Goal: Understand process/instructions

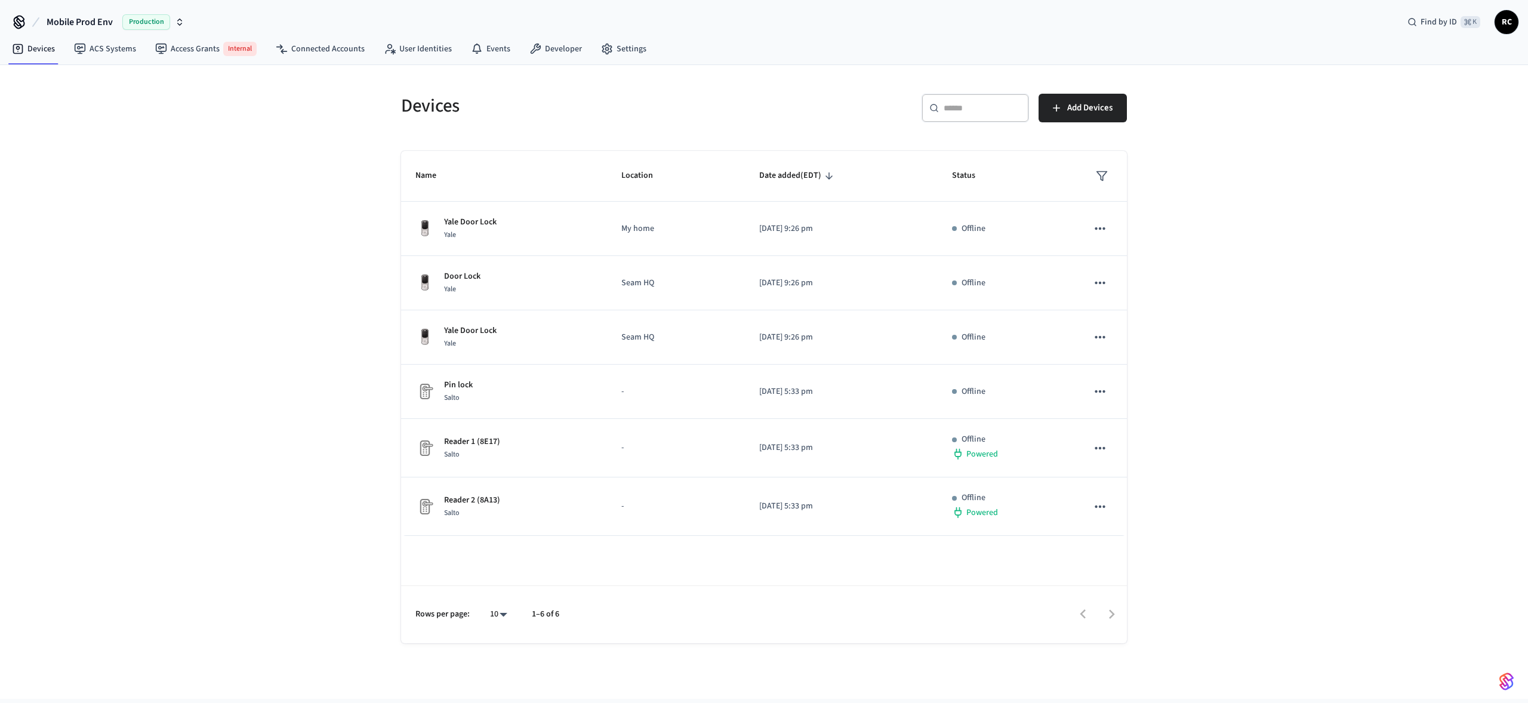
click at [97, 17] on span "Mobile Prod Env" at bounding box center [80, 22] width 66 height 14
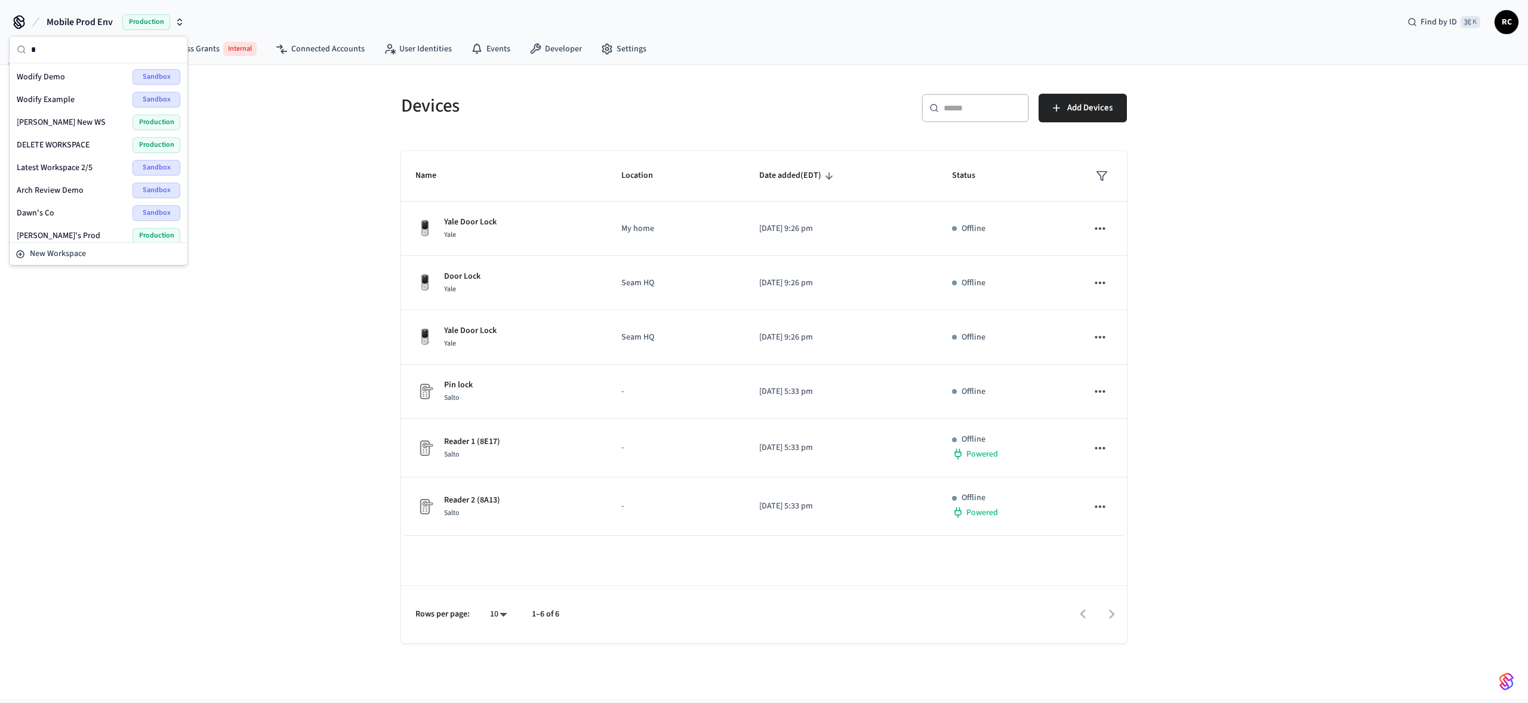
type input "*"
click at [67, 71] on div "Wodify Demo Sandbox" at bounding box center [99, 77] width 164 height 16
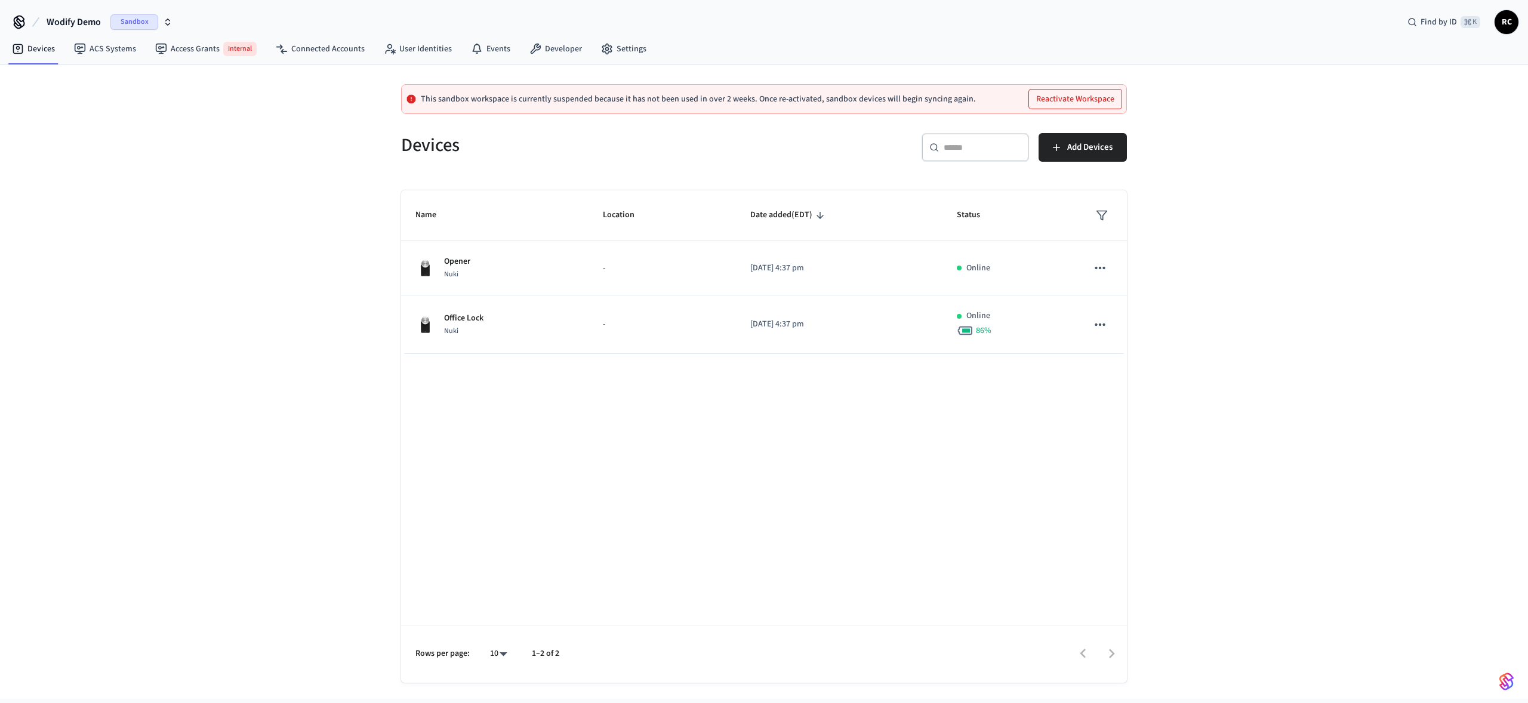
click at [60, 13] on button "Wodify Demo Sandbox" at bounding box center [109, 22] width 133 height 25
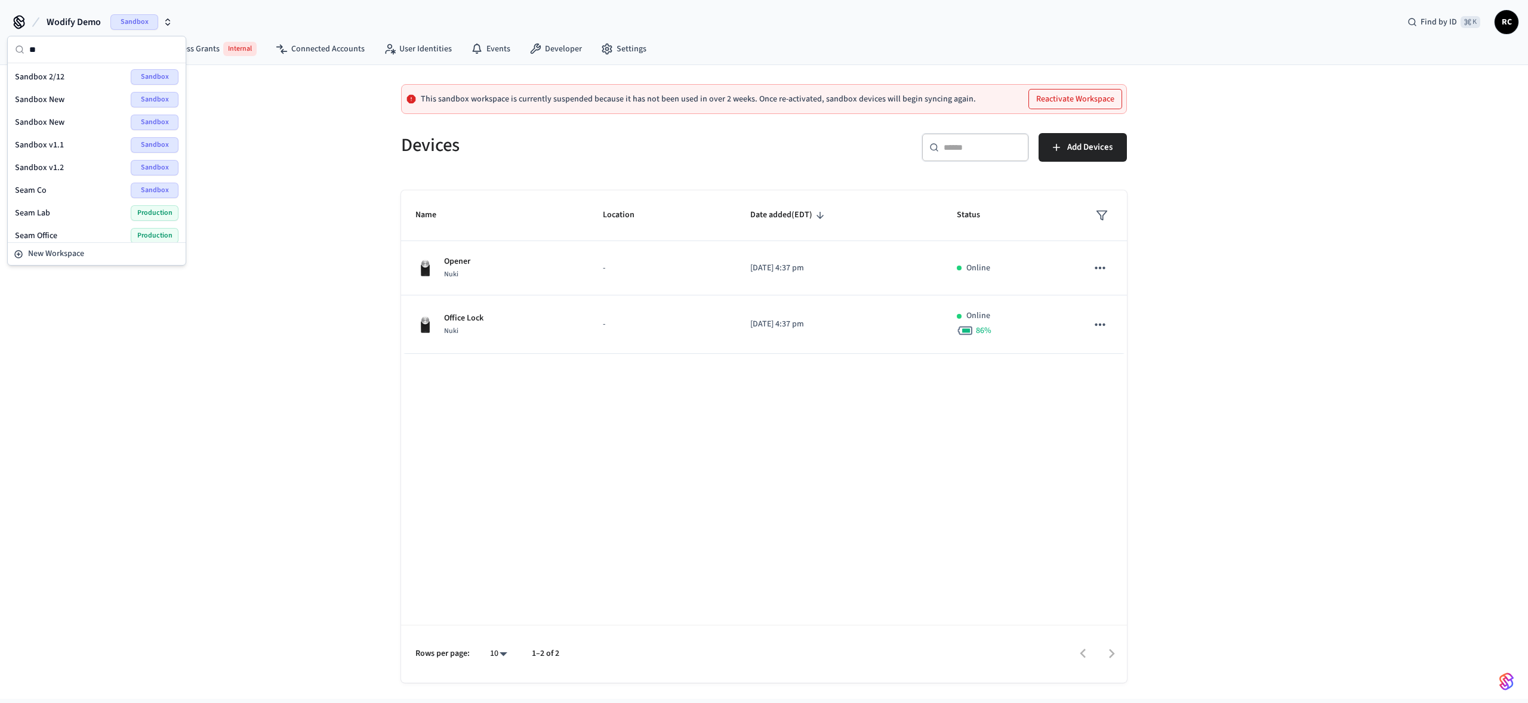
scroll to position [70, 0]
type input "*"
type input "******"
click at [72, 96] on div "Wodify Example Sandbox" at bounding box center [97, 100] width 164 height 16
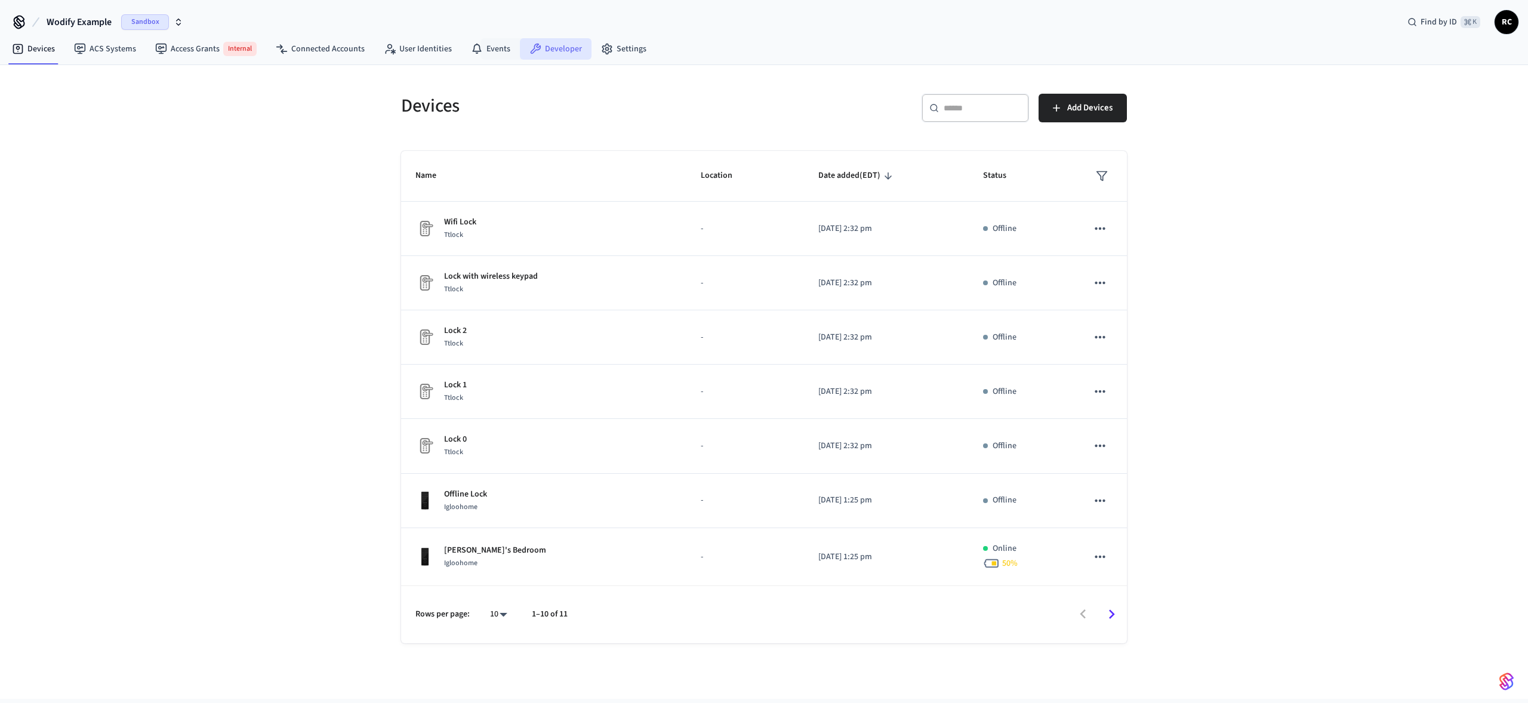
click at [538, 54] on link "Developer" at bounding box center [556, 48] width 72 height 21
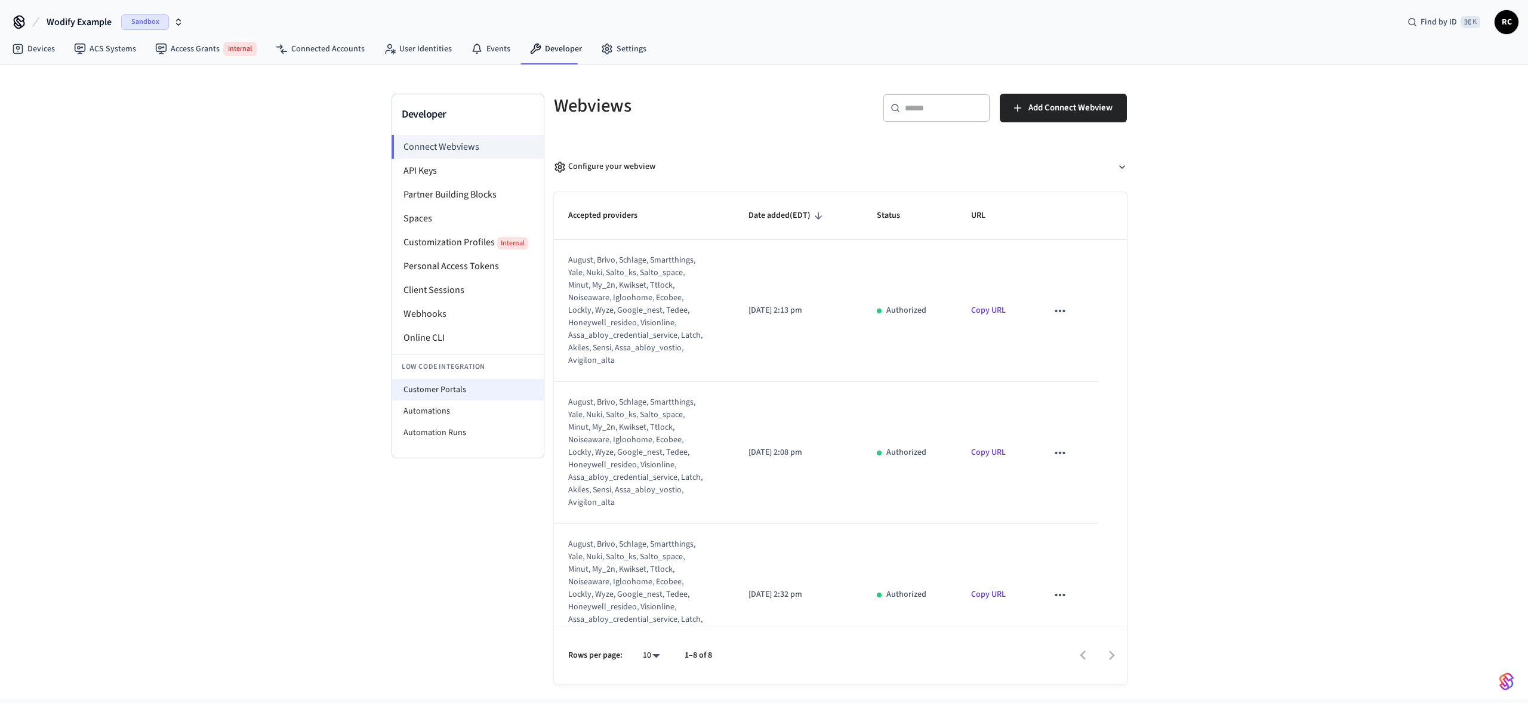
click at [466, 392] on li "Customer Portals" at bounding box center [468, 389] width 152 height 21
select select "**********"
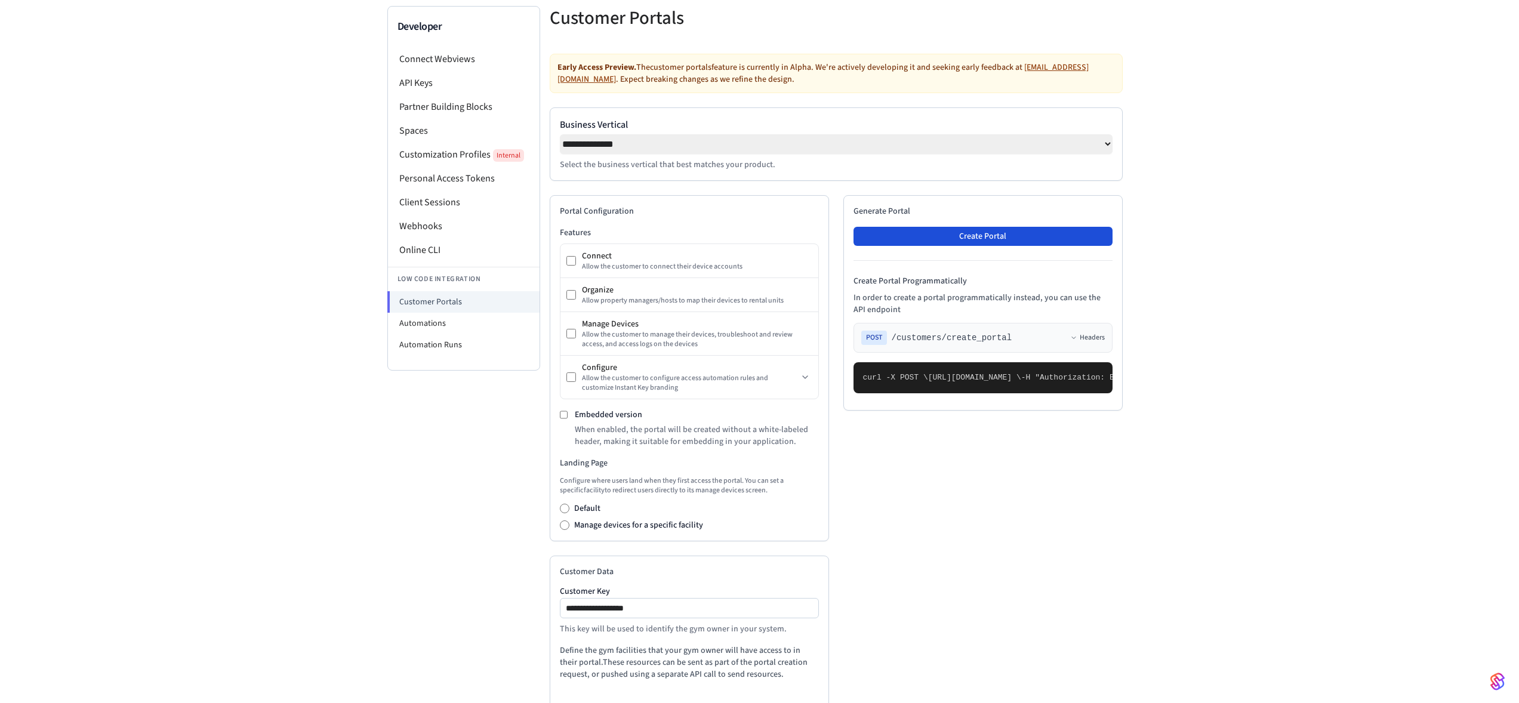
scroll to position [90, 0]
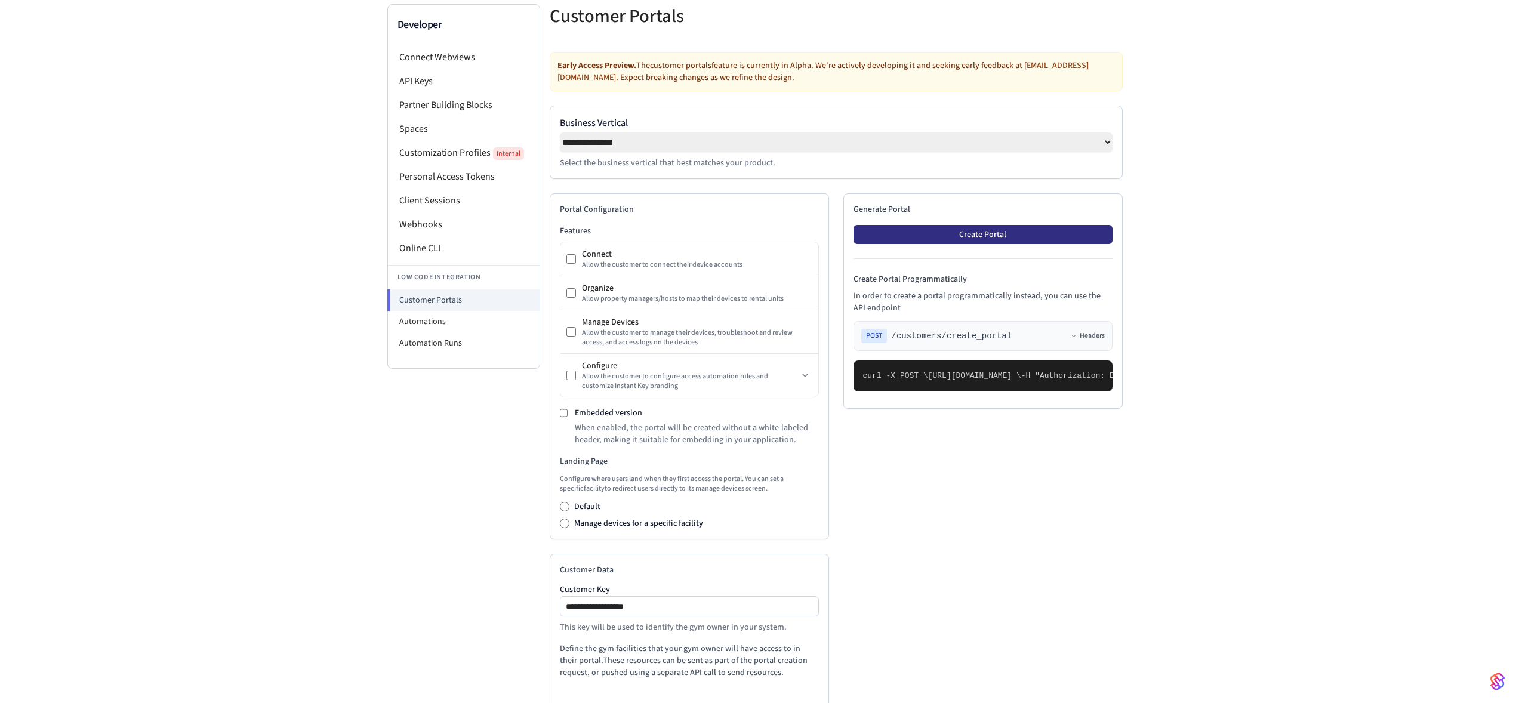
click at [964, 241] on button "Create Portal" at bounding box center [982, 234] width 259 height 19
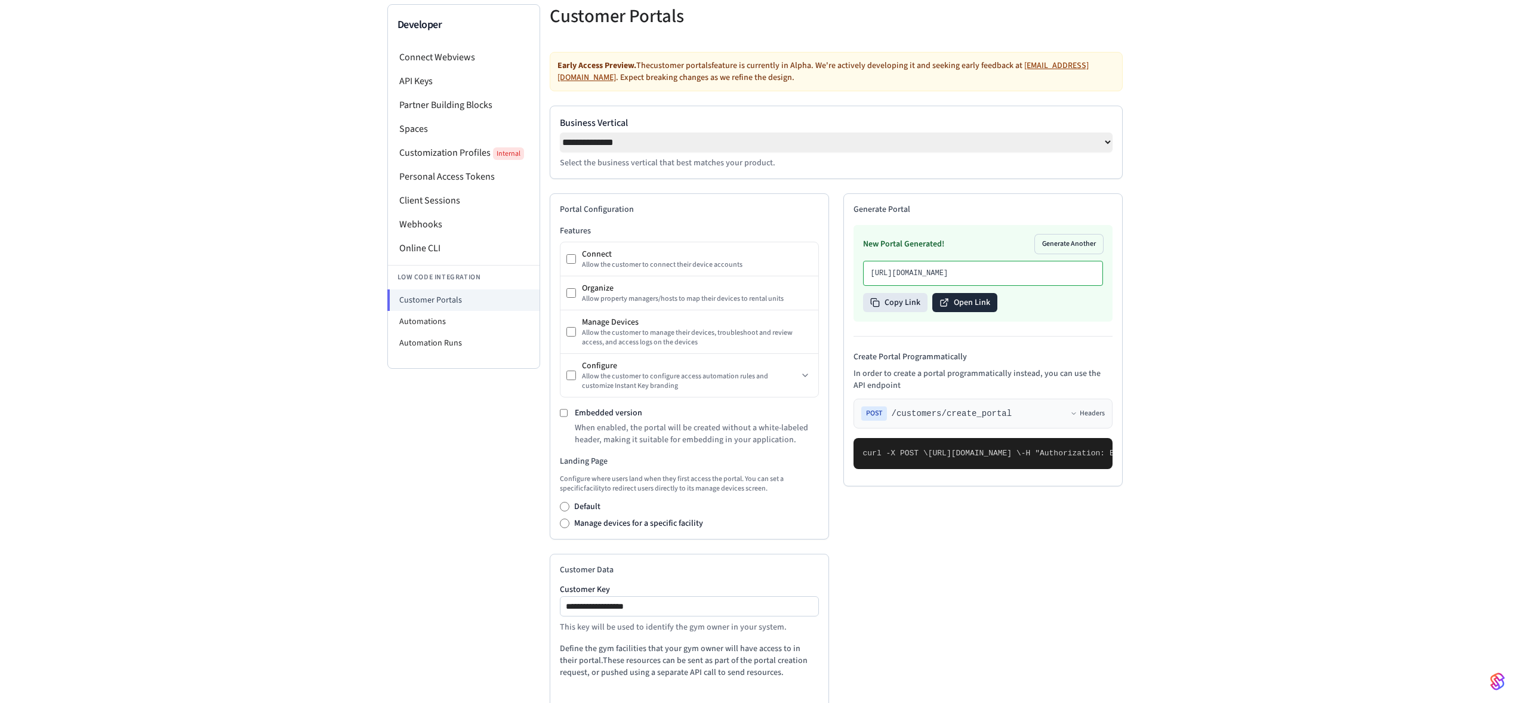
click at [980, 312] on button "Open Link" at bounding box center [964, 302] width 65 height 19
click at [440, 315] on li "Automations" at bounding box center [464, 321] width 152 height 21
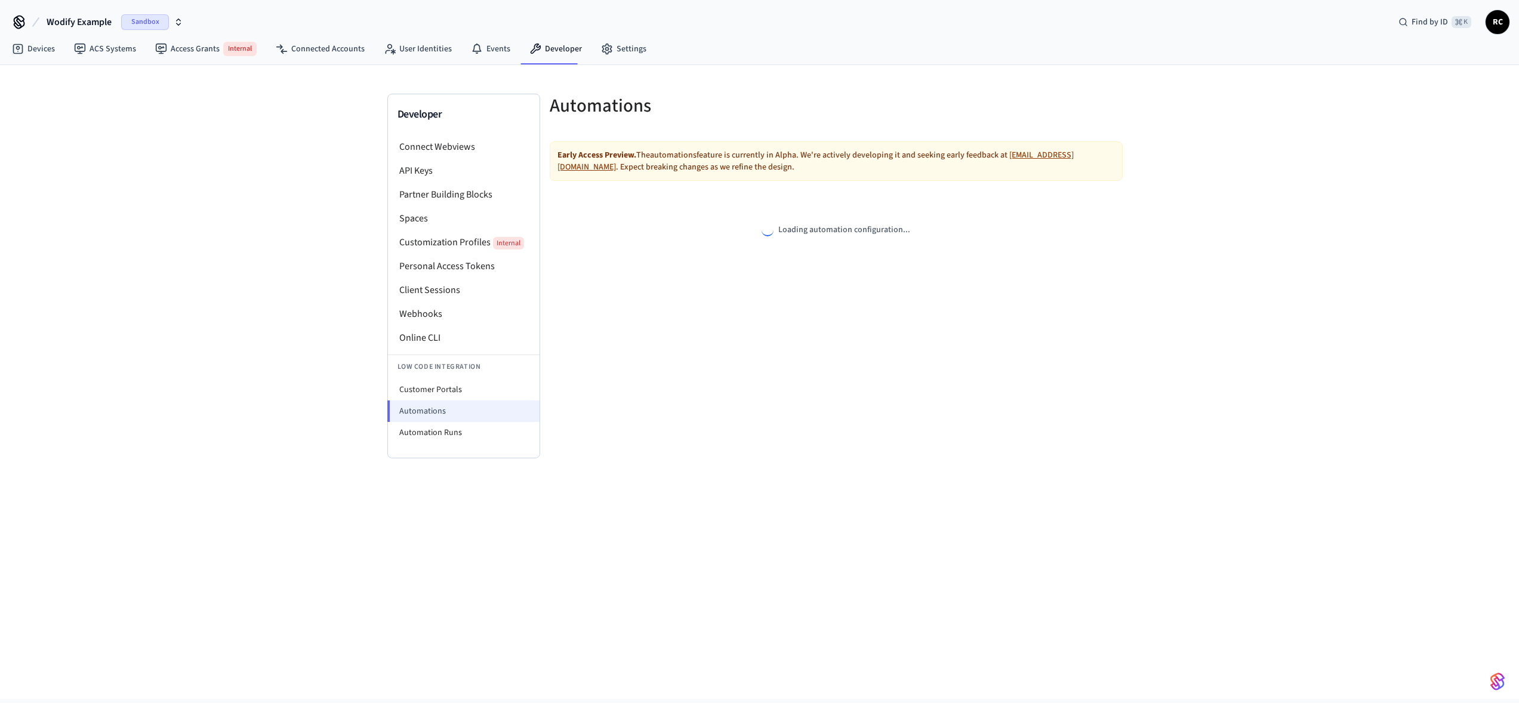
select select "**********"
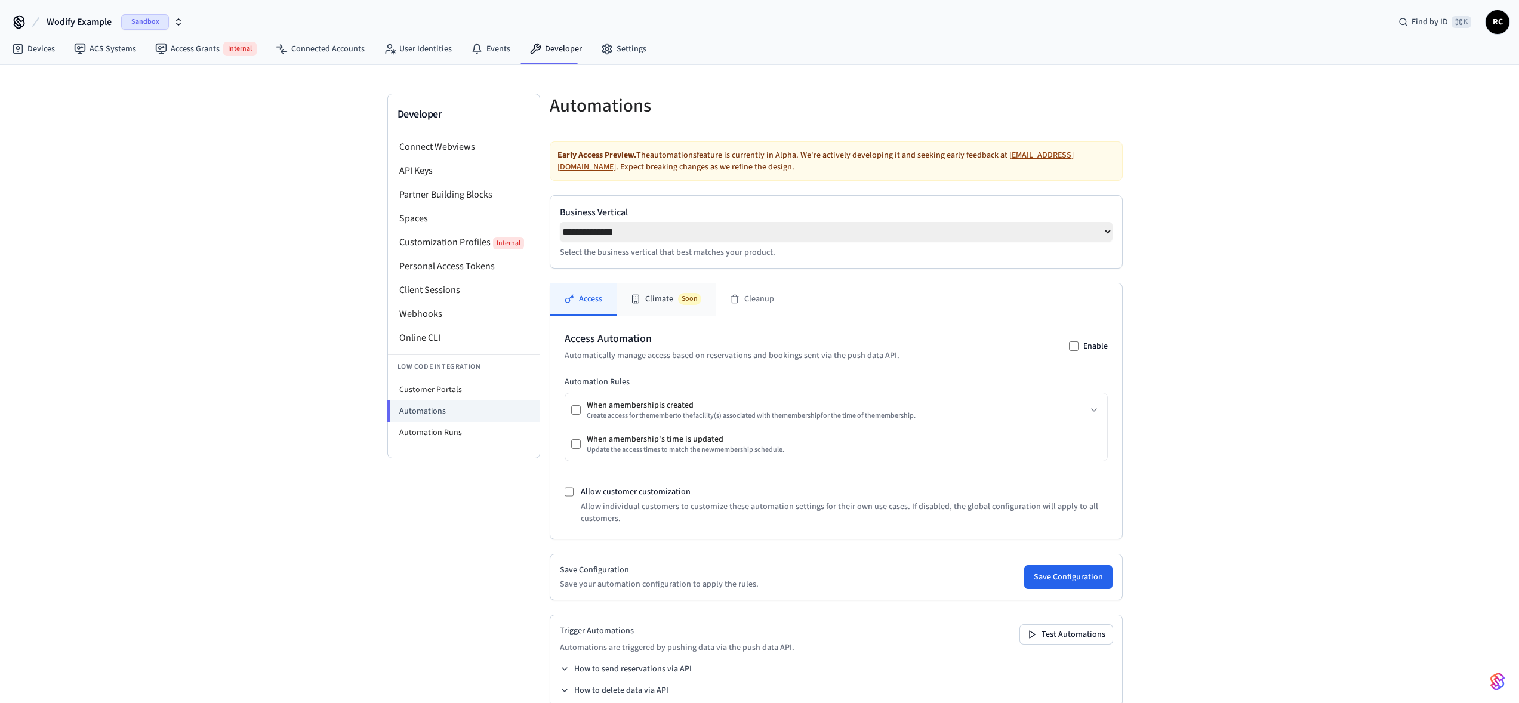
click at [659, 308] on button "Climate Soon" at bounding box center [665, 299] width 99 height 32
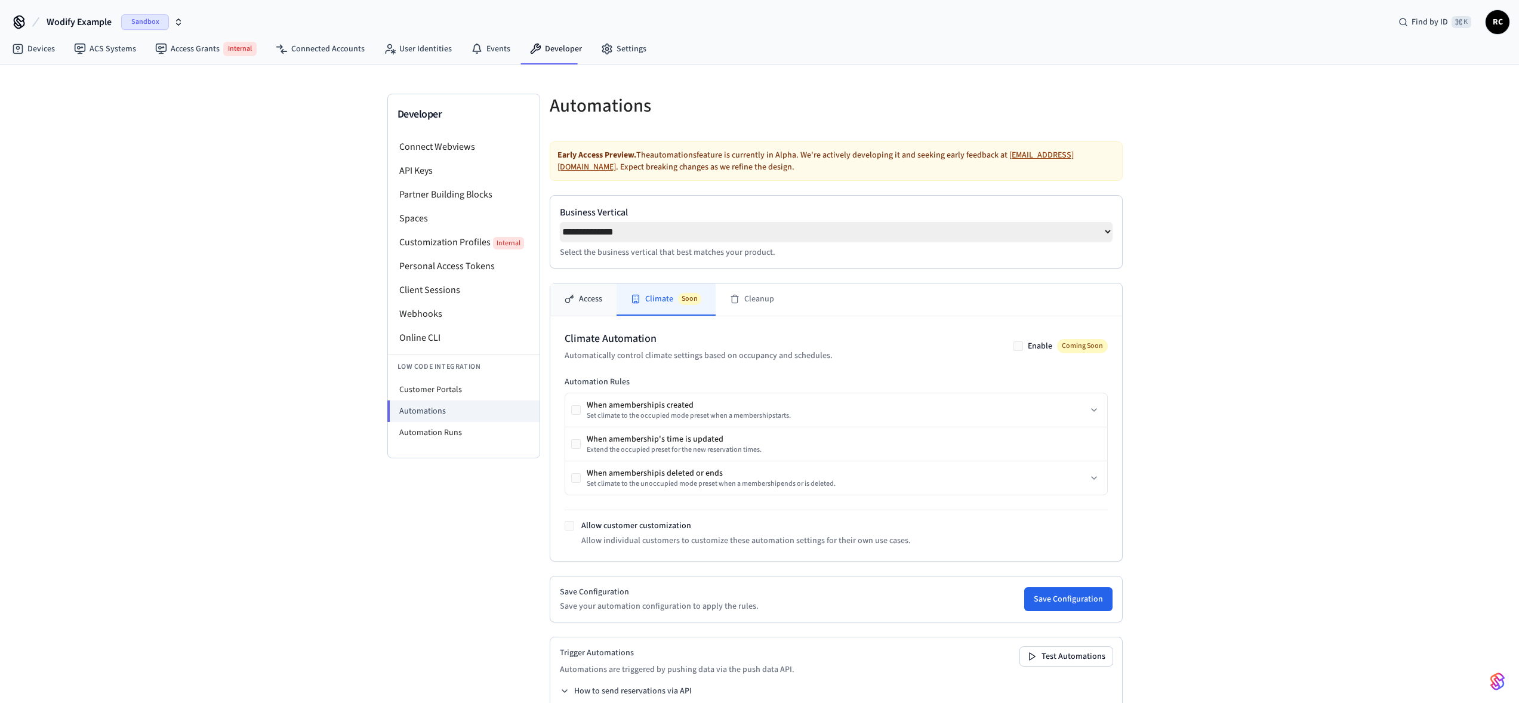
click at [582, 307] on button "Access" at bounding box center [583, 299] width 66 height 32
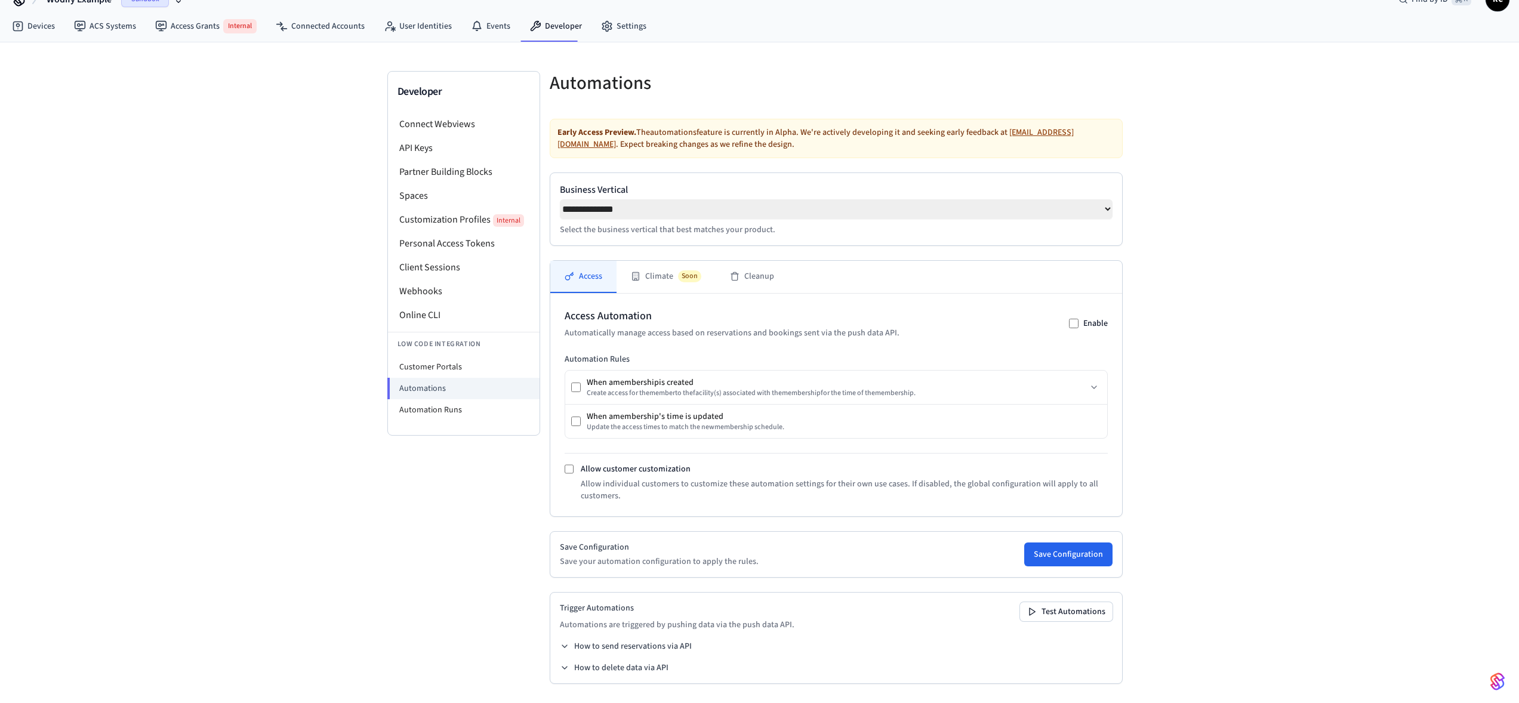
scroll to position [11, 0]
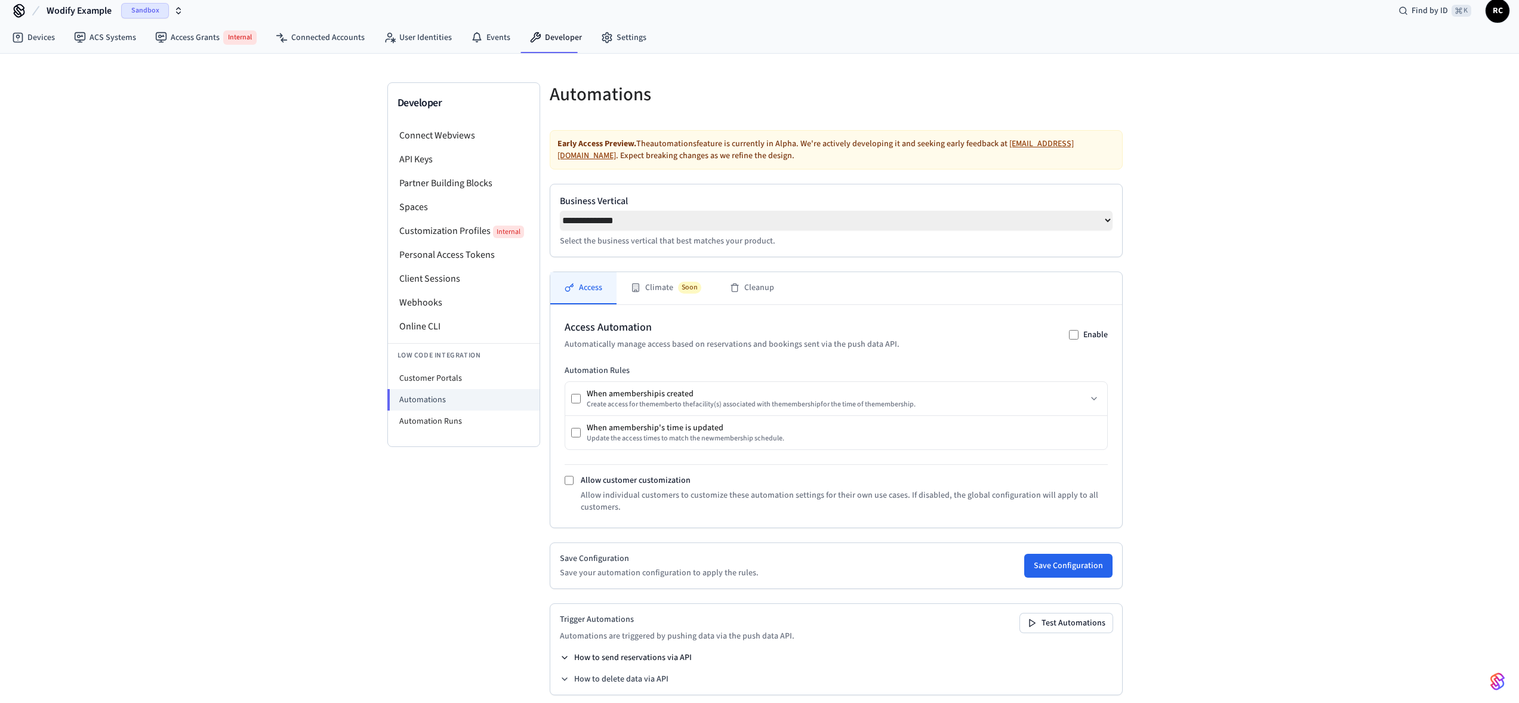
click at [674, 656] on button "How to send reservations via API" at bounding box center [626, 658] width 132 height 12
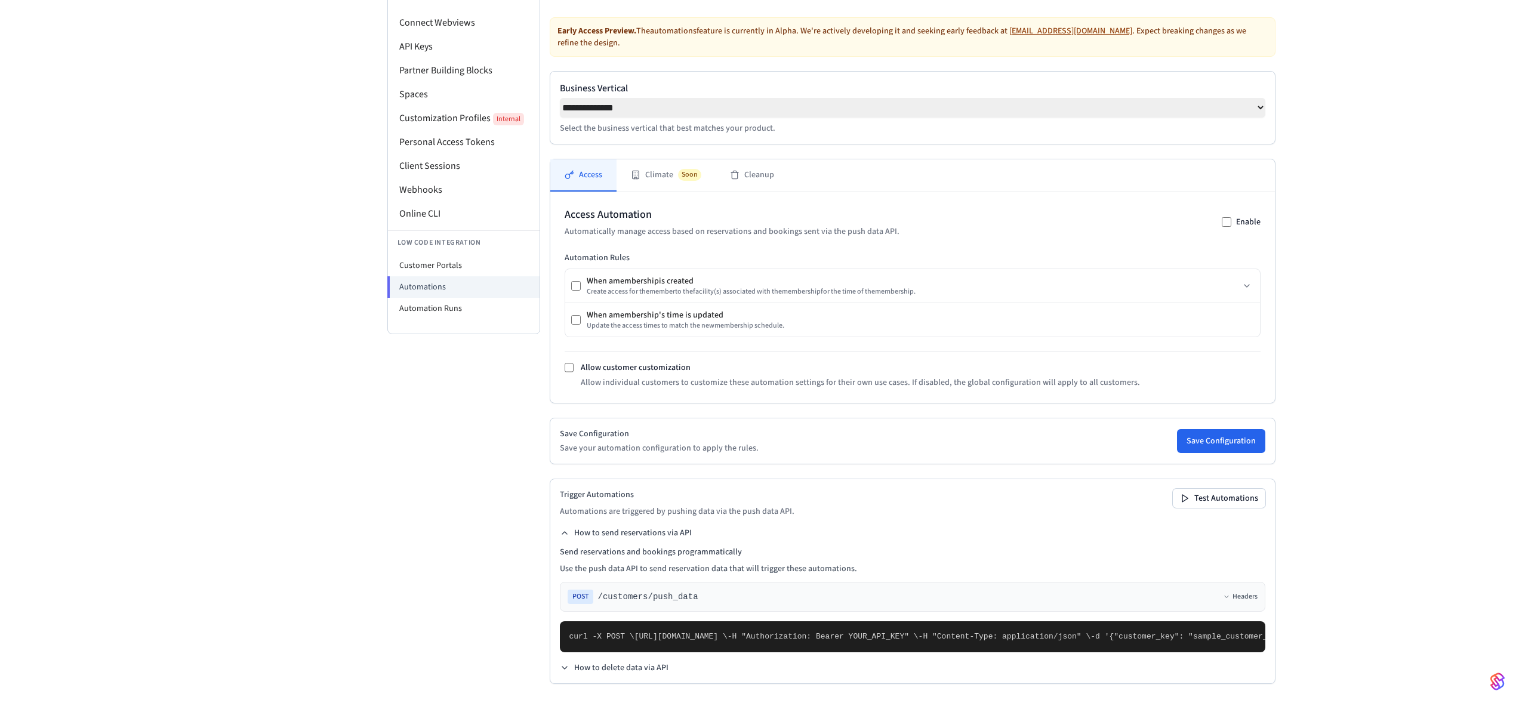
scroll to position [396, 0]
drag, startPoint x: 627, startPoint y: 603, endPoint x: 655, endPoint y: 603, distance: 27.5
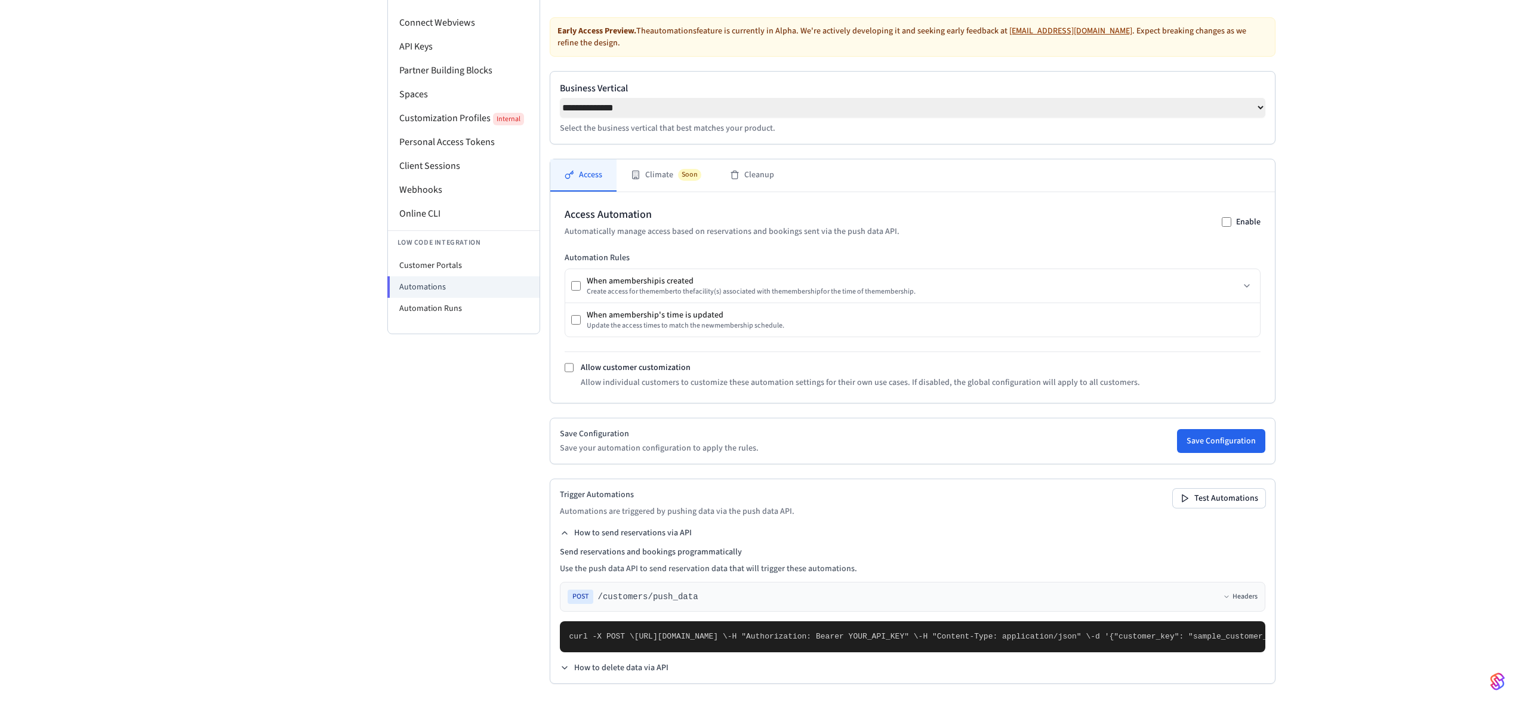
scroll to position [138, 0]
click at [382, 484] on div "**********" at bounding box center [760, 322] width 764 height 762
